Goal: Check status

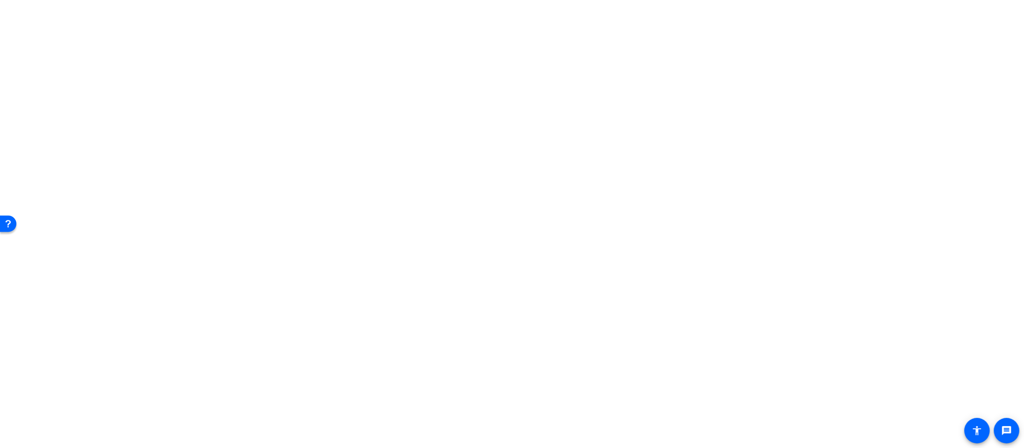
click at [929, 217] on span "GTM Luxury 2026" at bounding box center [919, 216] width 46 height 11
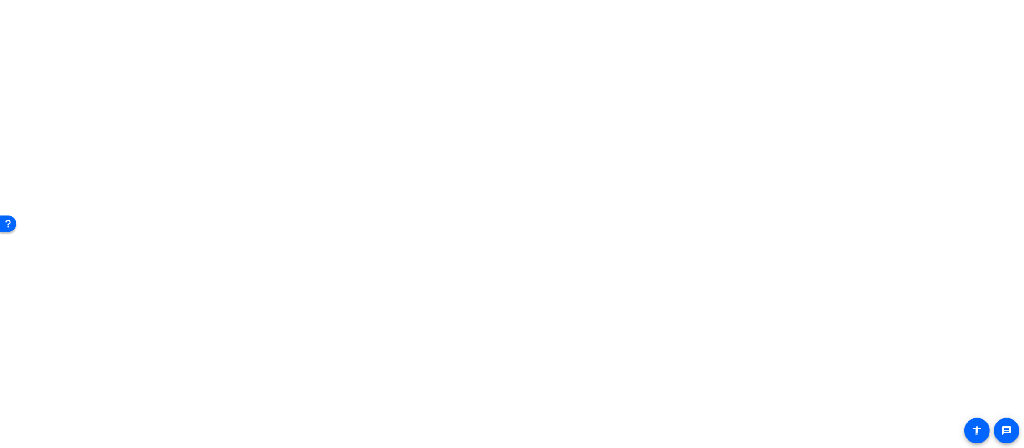
drag, startPoint x: 364, startPoint y: 276, endPoint x: 243, endPoint y: 265, distance: 122.0
